Goal: Task Accomplishment & Management: Manage account settings

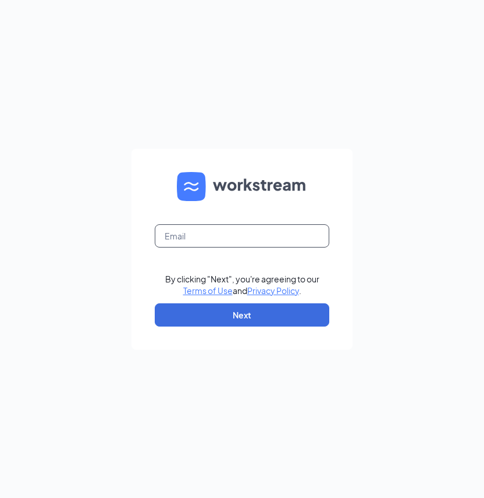
click at [283, 242] on input "text" at bounding box center [242, 235] width 174 height 23
type input "op"
type input "[EMAIL_ADDRESS][DOMAIN_NAME]"
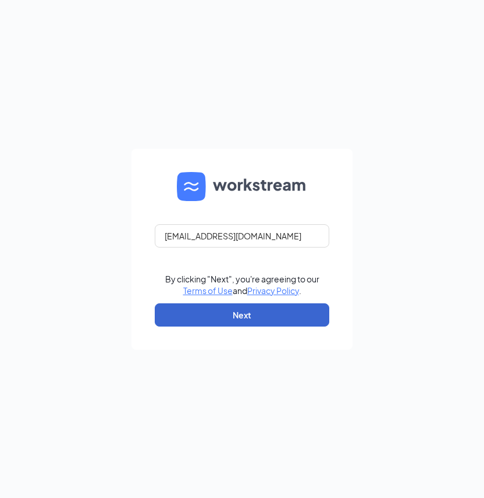
click at [246, 318] on button "Next" at bounding box center [242, 315] width 174 height 23
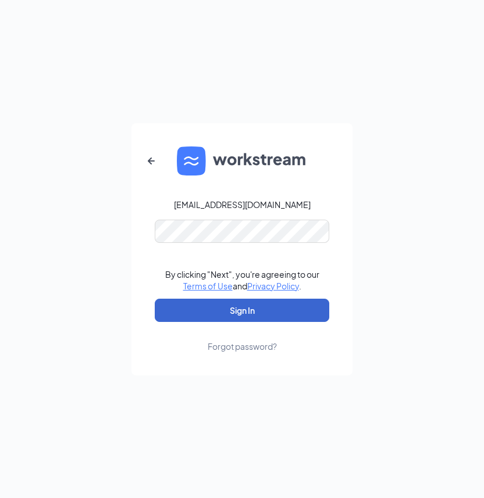
click at [257, 312] on button "Sign In" at bounding box center [242, 310] width 174 height 23
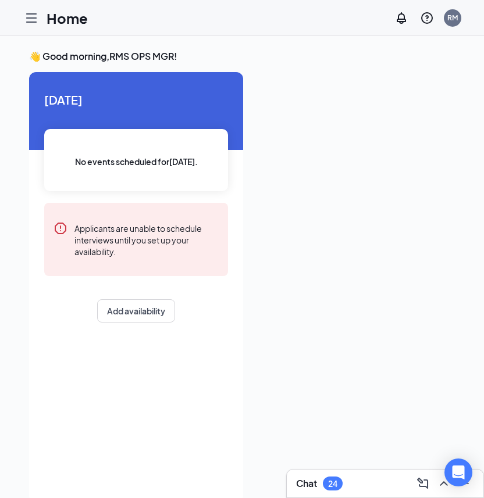
click at [27, 14] on icon "Hamburger" at bounding box center [31, 18] width 9 height 8
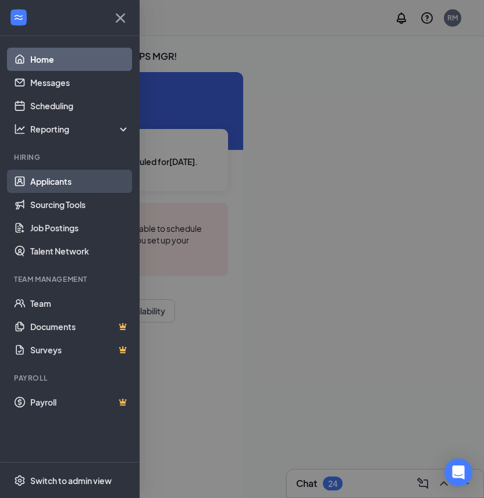
click at [76, 182] on link "Applicants" at bounding box center [79, 181] width 99 height 23
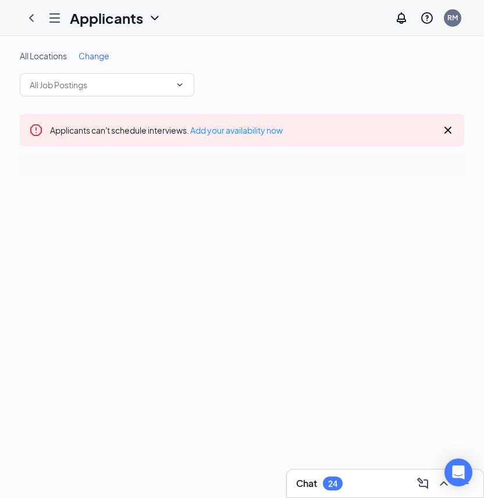
click at [317, 475] on div "Chat 24" at bounding box center [385, 484] width 178 height 19
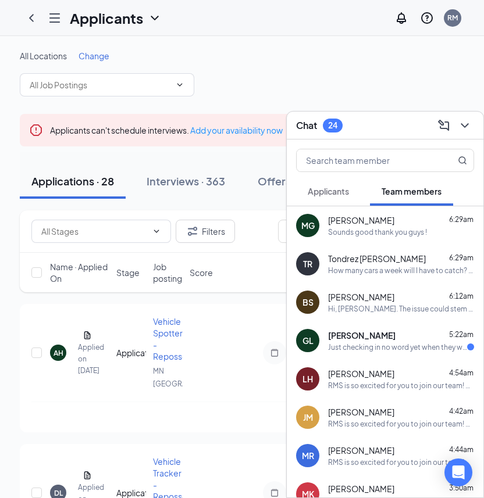
click at [356, 230] on div "Sounds good thank you guys !" at bounding box center [377, 232] width 99 height 10
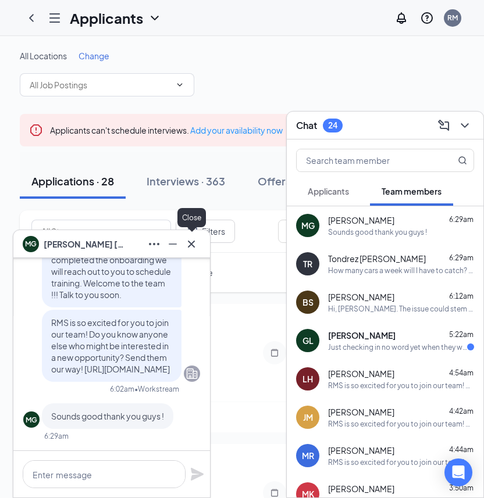
click at [191, 245] on icon "Cross" at bounding box center [191, 243] width 7 height 7
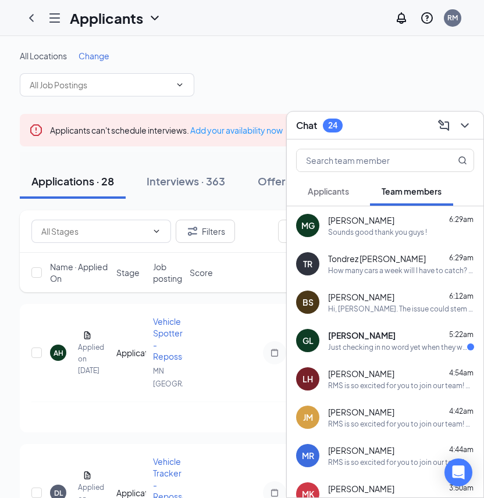
click at [397, 338] on div "Gregory Lopez 5:22am" at bounding box center [401, 336] width 146 height 12
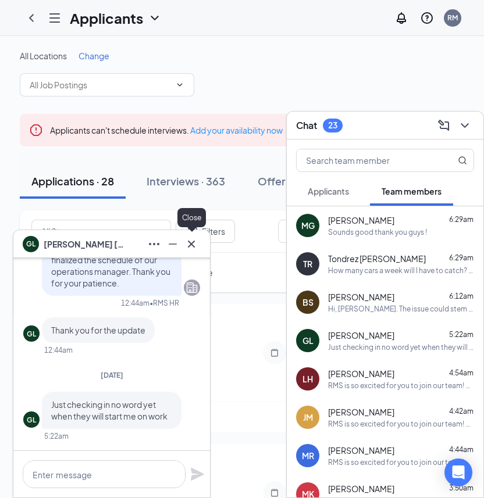
click at [195, 247] on icon "Cross" at bounding box center [191, 244] width 14 height 14
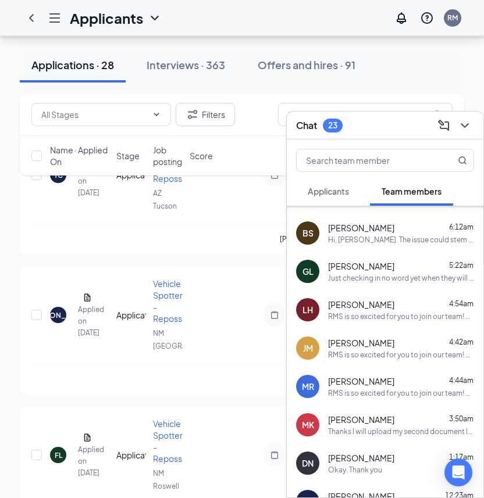
scroll to position [459, 0]
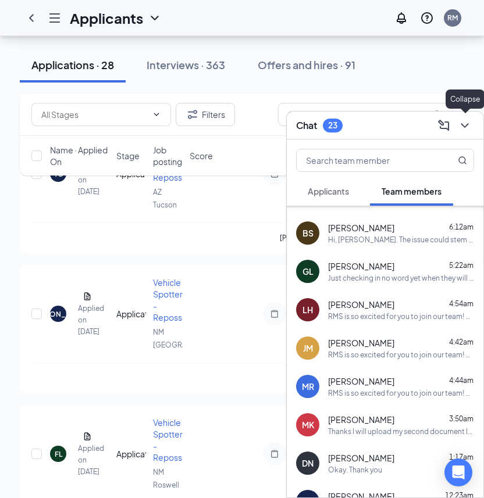
click at [468, 127] on icon "ChevronDown" at bounding box center [465, 126] width 14 height 14
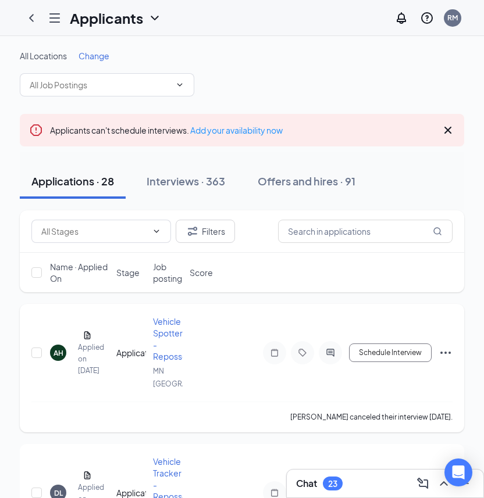
scroll to position [-1, 0]
click at [307, 185] on div "Offers and hires · 91" at bounding box center [307, 181] width 98 height 15
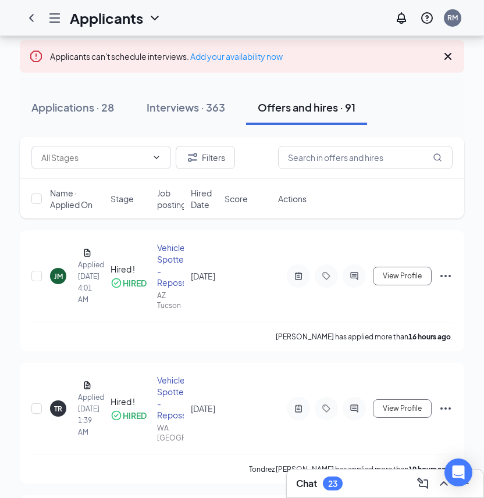
scroll to position [74, 0]
